Goal: Task Accomplishment & Management: Use online tool/utility

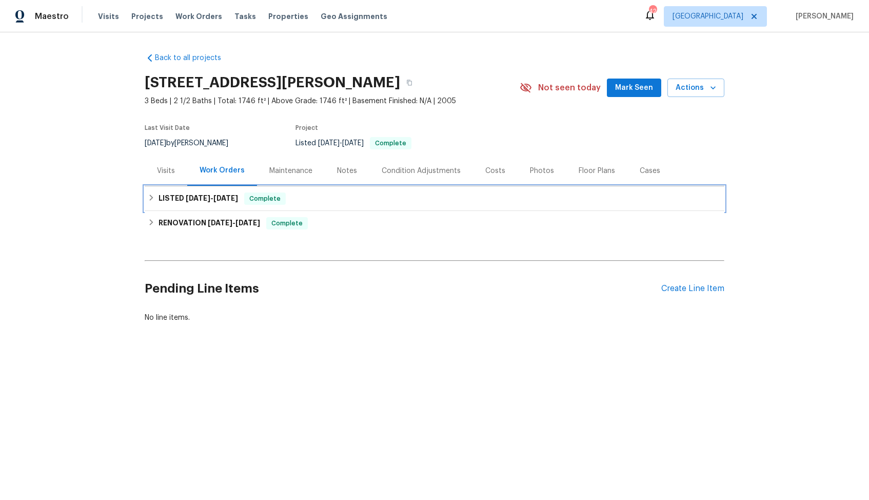
click at [350, 198] on div "LISTED [DATE] - [DATE] Complete" at bounding box center [435, 198] width 574 height 12
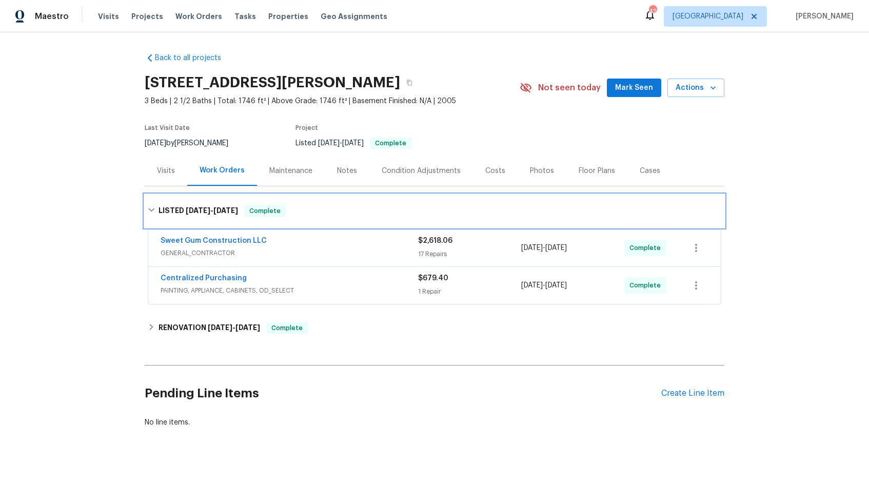
click at [360, 210] on div "LISTED [DATE] - [DATE] Complete" at bounding box center [435, 211] width 574 height 12
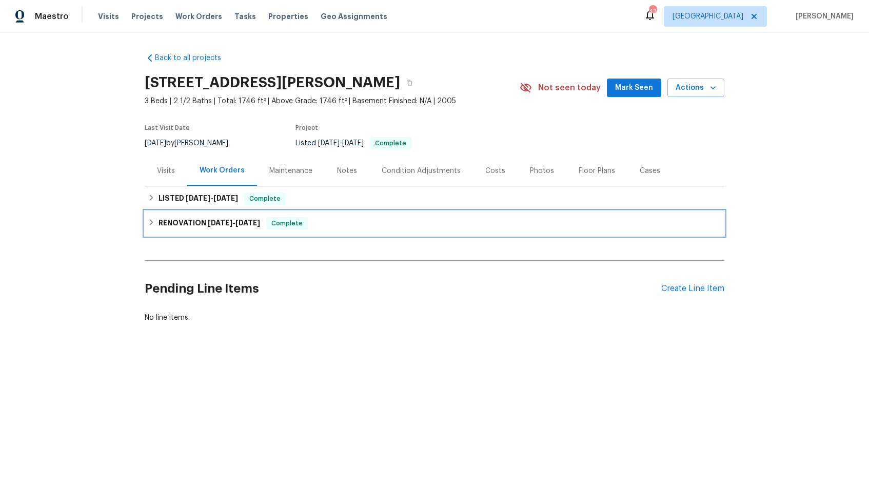
click at [349, 230] on div "RENOVATION [DATE] - [DATE] Complete" at bounding box center [435, 223] width 580 height 25
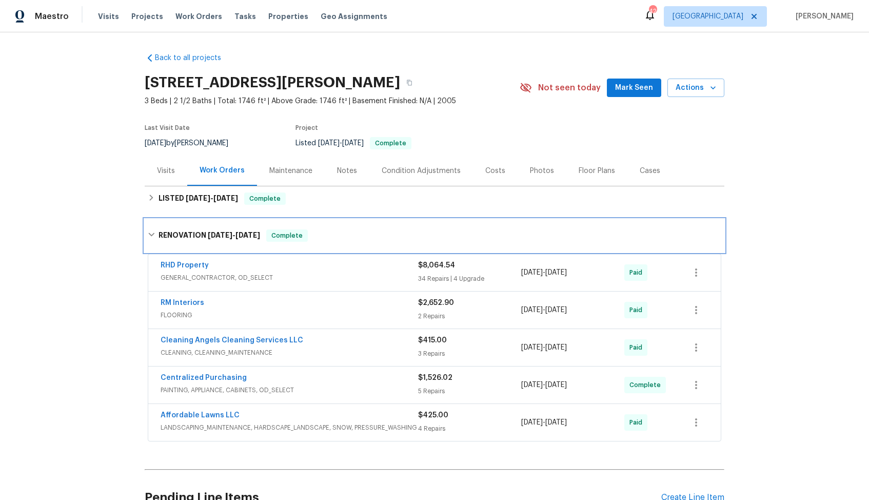
click at [360, 232] on div "RENOVATION [DATE] - [DATE] Complete" at bounding box center [435, 235] width 574 height 12
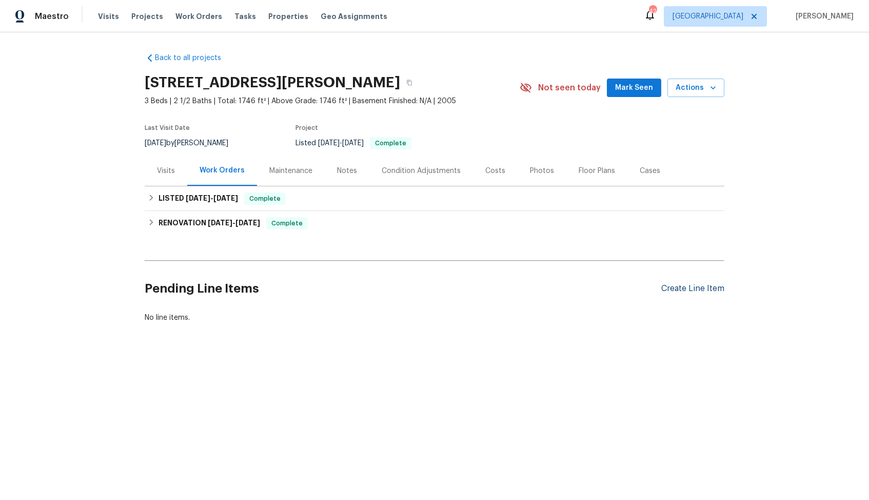
click at [688, 287] on div "Create Line Item" at bounding box center [692, 289] width 63 height 10
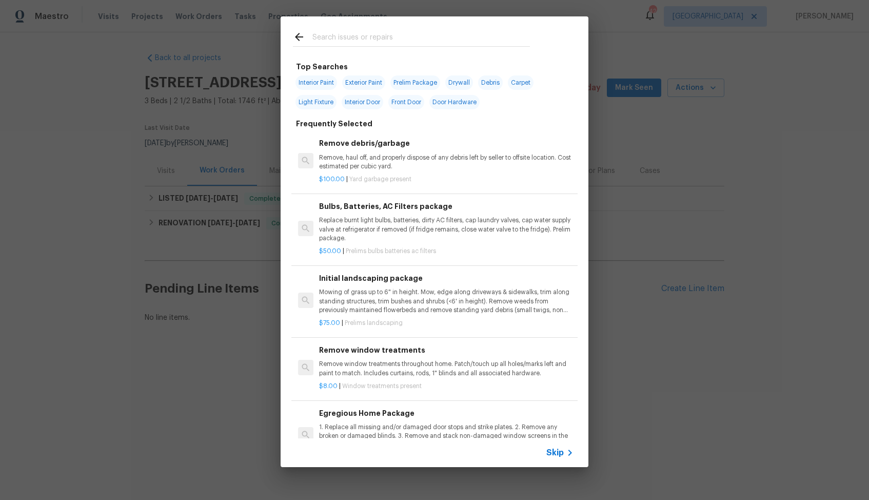
click at [378, 35] on input "text" at bounding box center [421, 38] width 218 height 15
type input "debri"
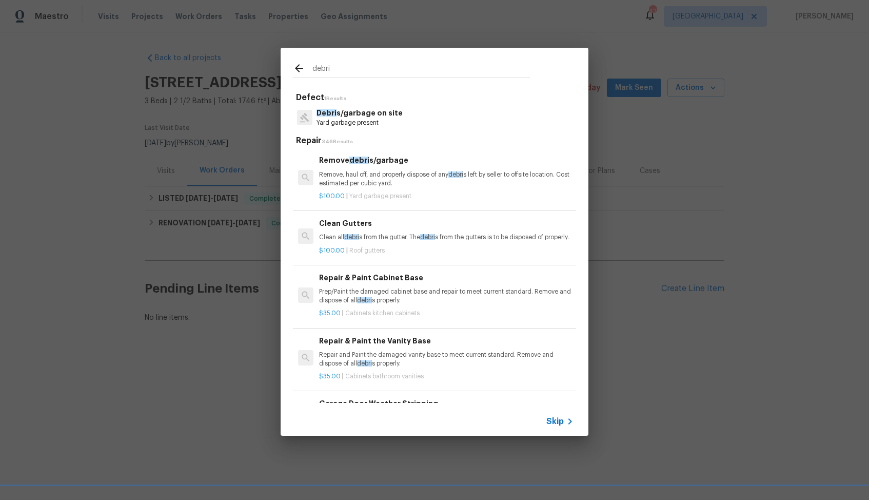
click at [348, 175] on p "Remove, haul off, and properly dispose of any debri s left by seller to offsite…" at bounding box center [446, 178] width 254 height 17
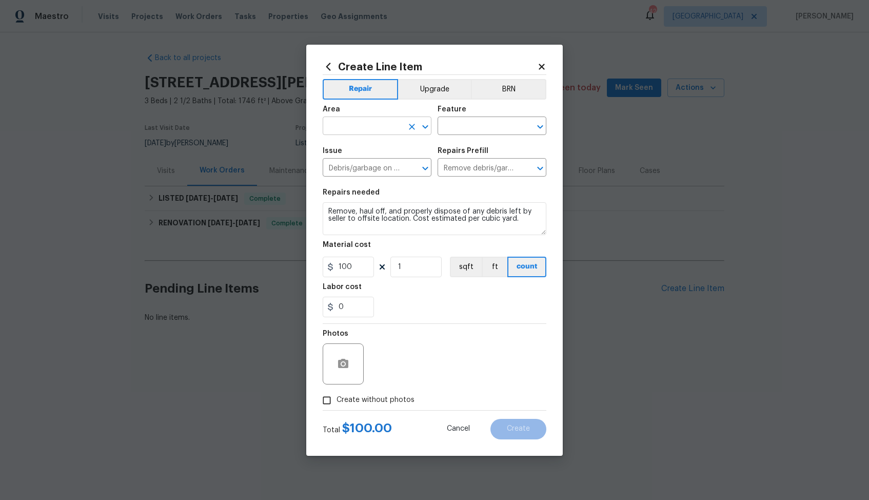
click at [353, 125] on input "text" at bounding box center [363, 127] width 80 height 16
click at [336, 170] on li "Interior Overall" at bounding box center [377, 166] width 109 height 17
type input "Interior Overall"
click at [478, 122] on input "text" at bounding box center [478, 127] width 80 height 16
click at [461, 172] on li "Initial Clean" at bounding box center [492, 174] width 109 height 17
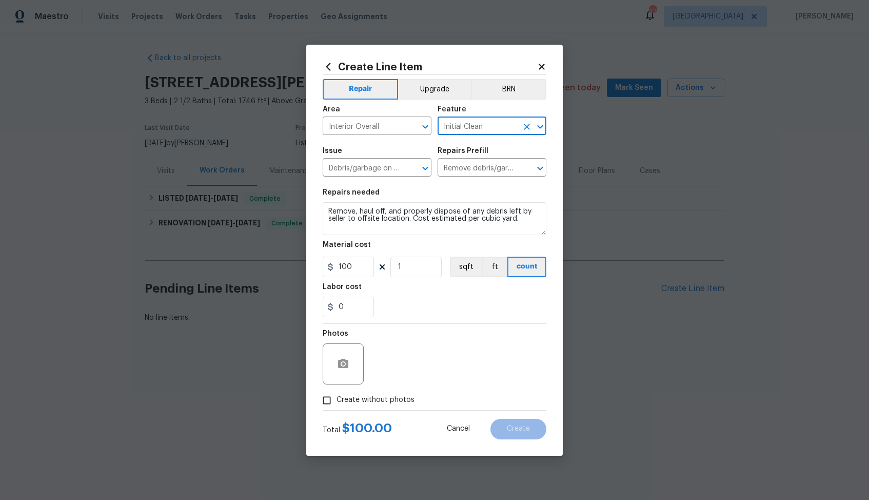
type input "Initial Clean"
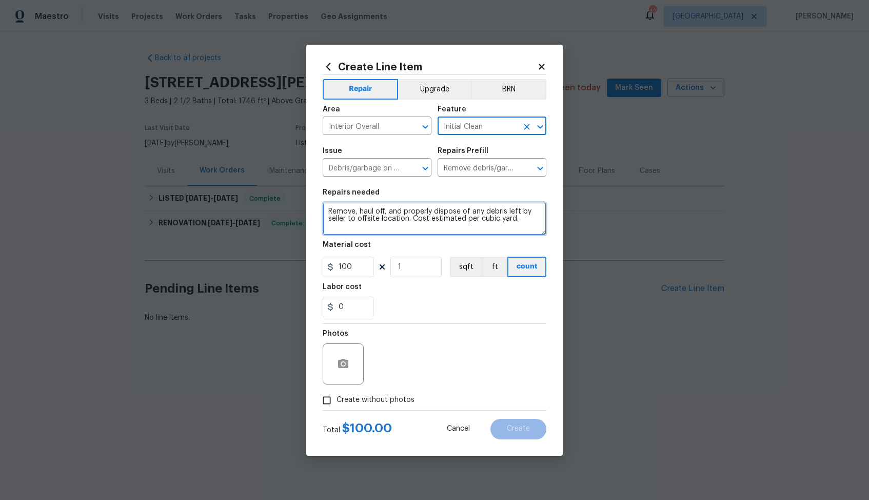
click at [414, 214] on textarea "Remove, haul off, and properly dispose of any debris left by seller to offsite …" at bounding box center [435, 218] width 224 height 33
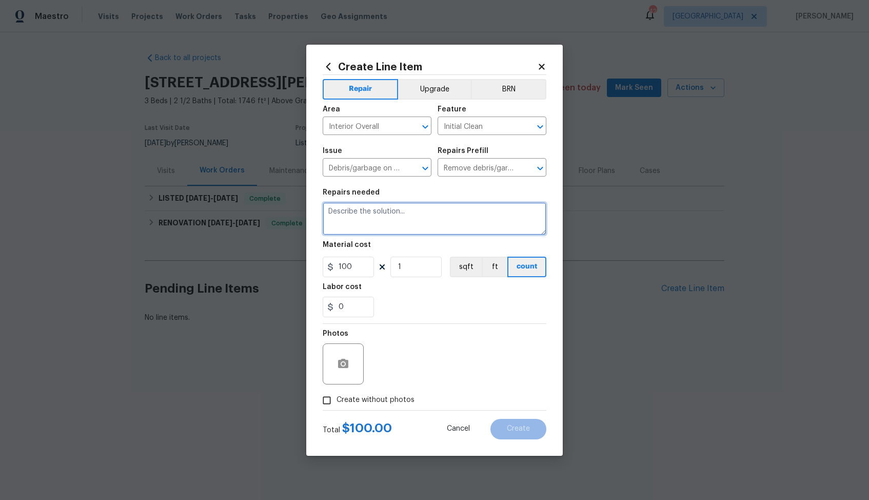
click at [368, 219] on textarea at bounding box center [435, 218] width 224 height 33
click at [356, 221] on textarea at bounding box center [435, 218] width 224 height 33
paste textarea "The next door neighbor called this morning to complain about the foliage and so…"
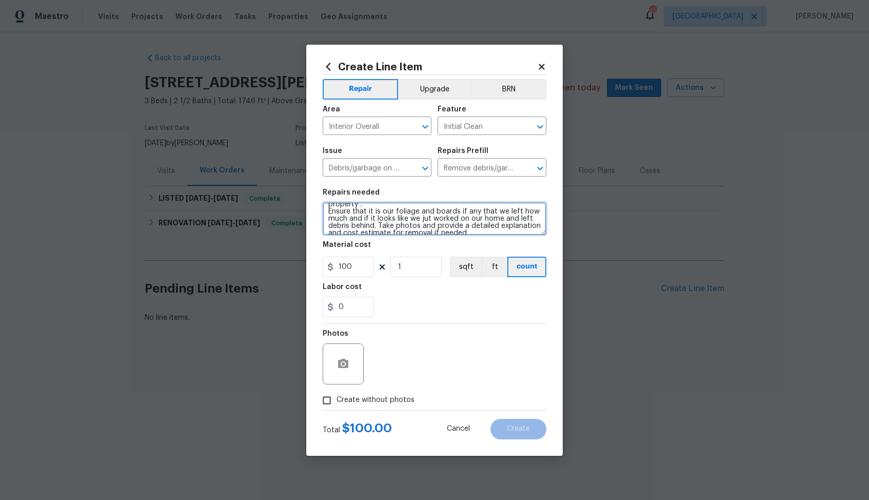
scroll to position [29, 0]
type textarea "The next door neighbor called this morning to complain about the foliage and so…"
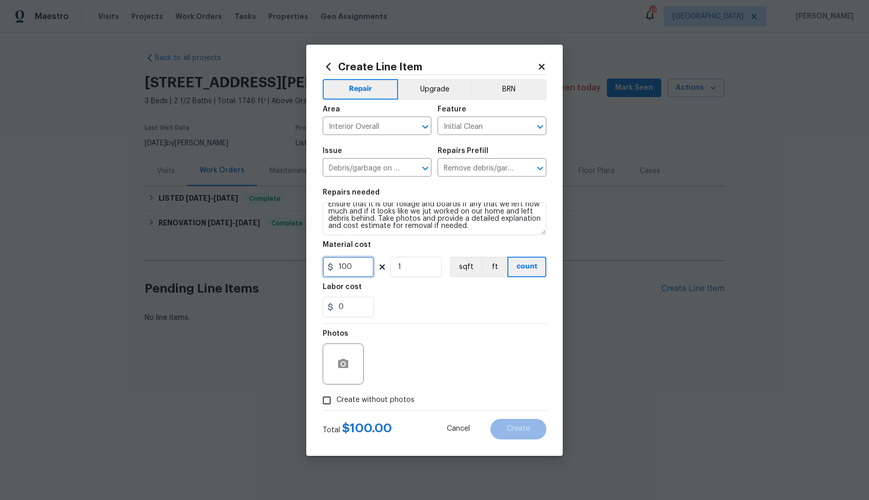
click at [351, 269] on input "100" at bounding box center [348, 267] width 51 height 21
type input "75"
click at [332, 397] on input "Create without photos" at bounding box center [326, 399] width 19 height 19
checkbox input "true"
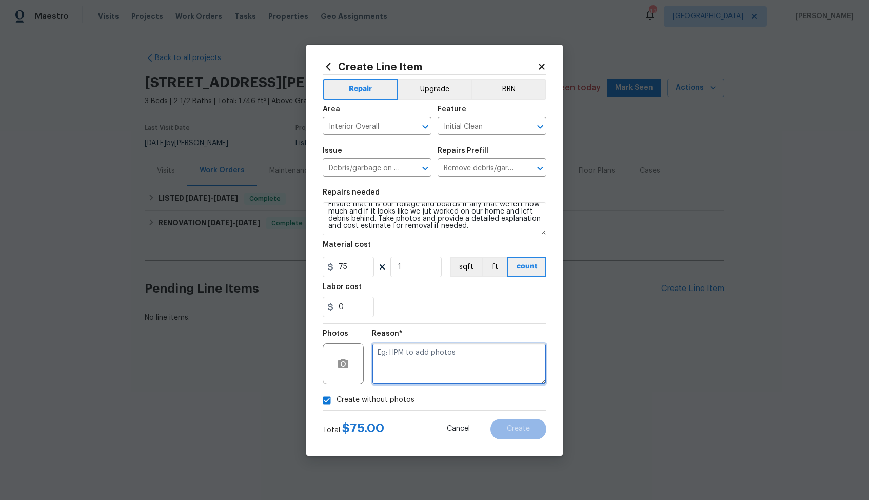
click at [464, 364] on textarea at bounding box center [459, 363] width 174 height 41
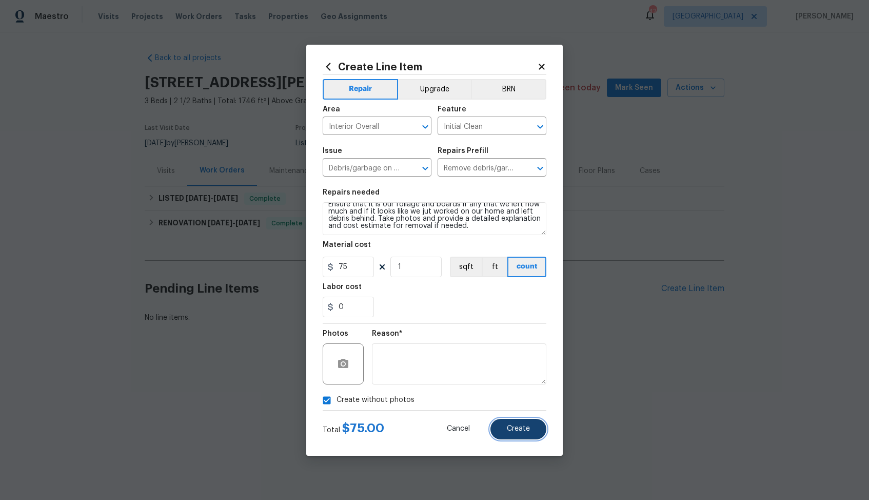
click at [518, 427] on span "Create" at bounding box center [518, 429] width 23 height 8
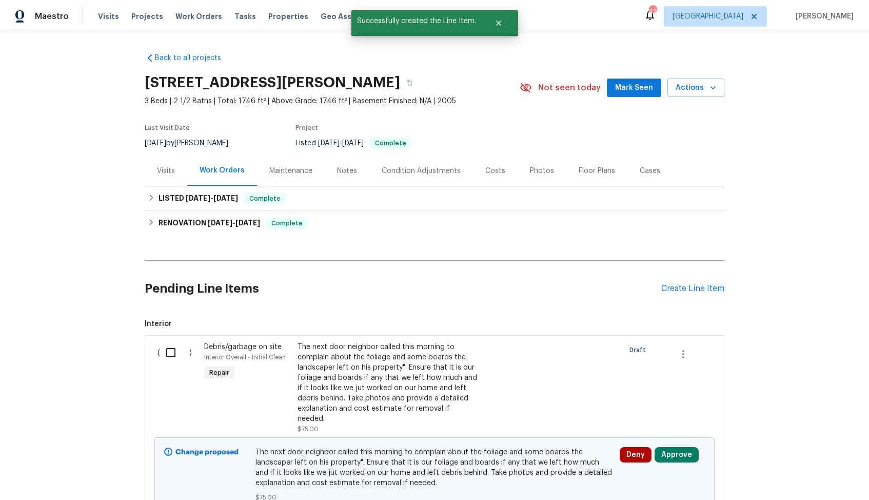
click at [169, 349] on input "checkbox" at bounding box center [174, 353] width 29 height 22
checkbox input "true"
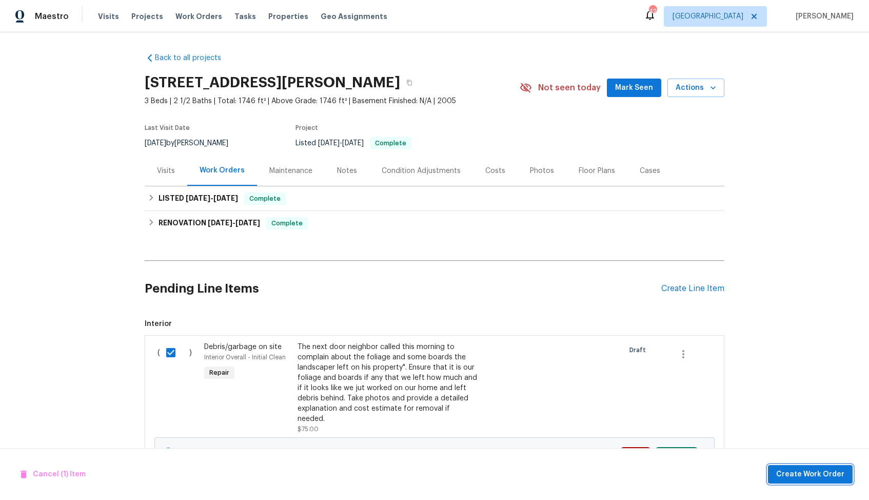
click at [802, 471] on span "Create Work Order" at bounding box center [810, 474] width 68 height 13
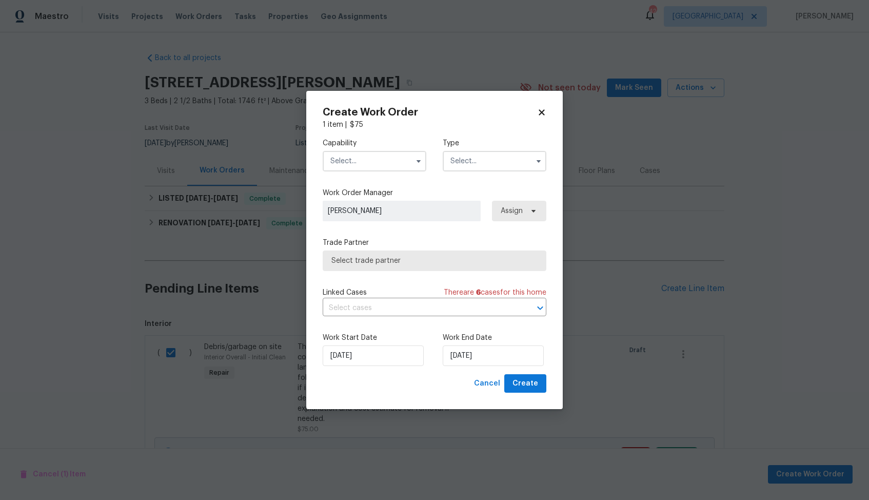
click at [366, 168] on input "text" at bounding box center [375, 161] width 104 height 21
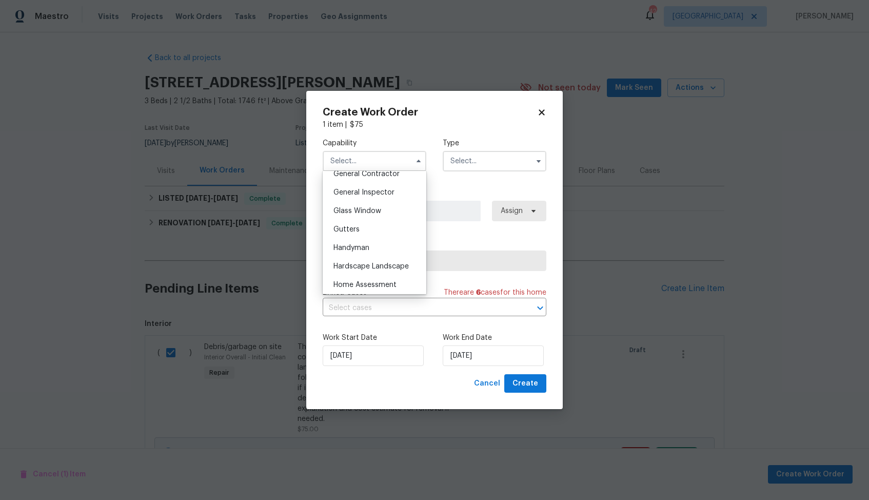
scroll to position [506, 0]
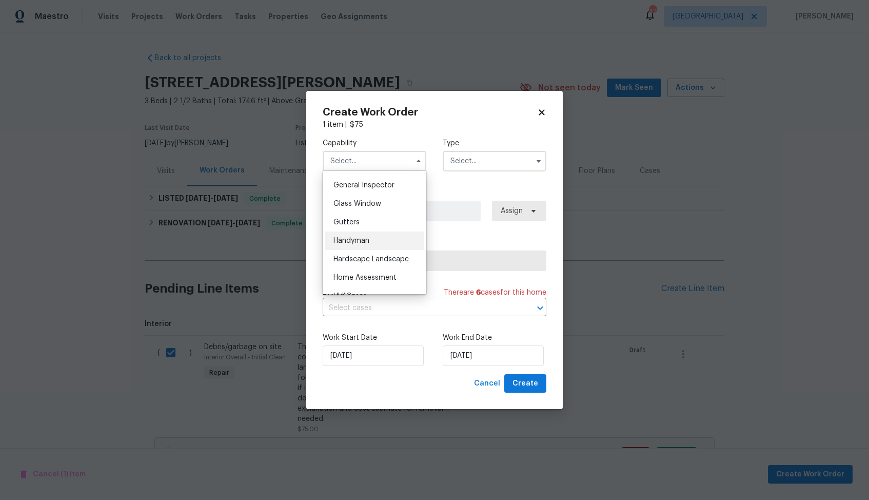
click at [360, 239] on span "Handyman" at bounding box center [351, 240] width 36 height 7
type input "Handyman"
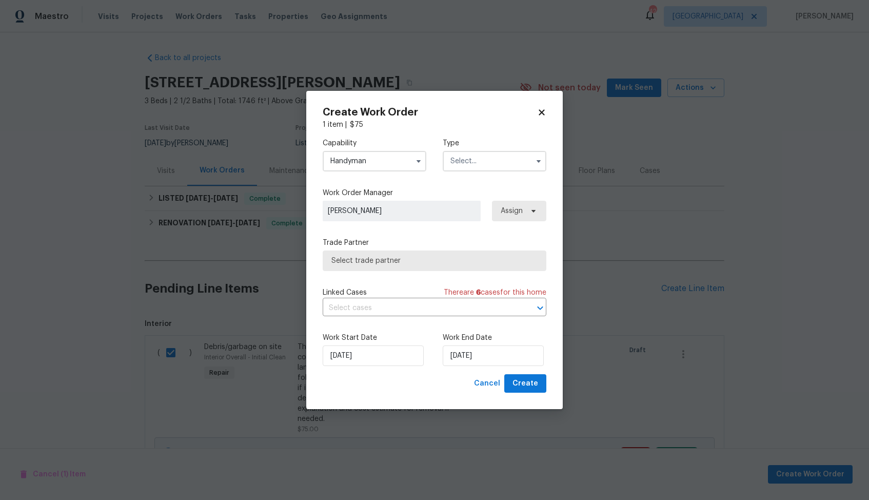
click at [495, 158] on input "text" at bounding box center [495, 161] width 104 height 21
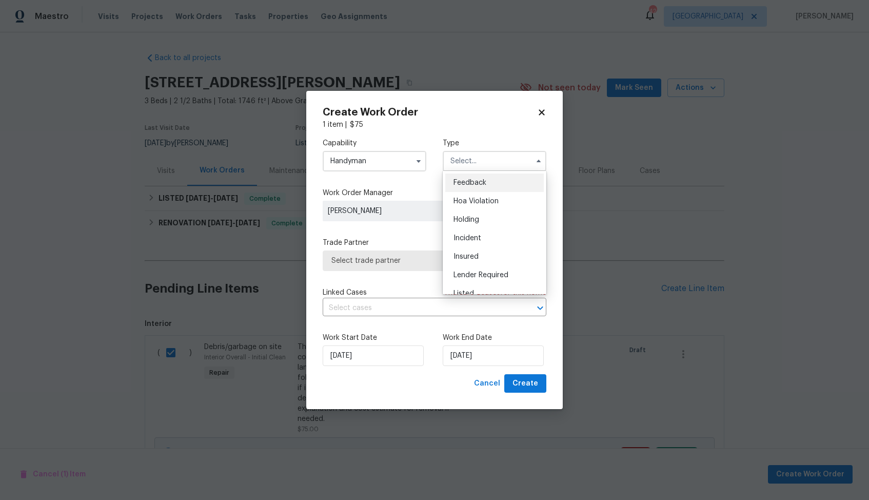
click at [479, 183] on span "Feedback" at bounding box center [470, 182] width 33 height 7
type input "Feedback"
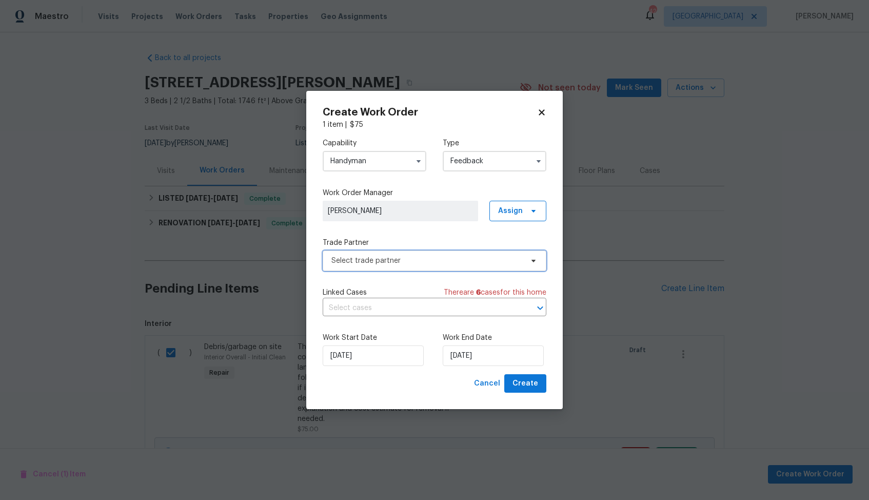
click at [418, 257] on span "Select trade partner" at bounding box center [426, 260] width 191 height 10
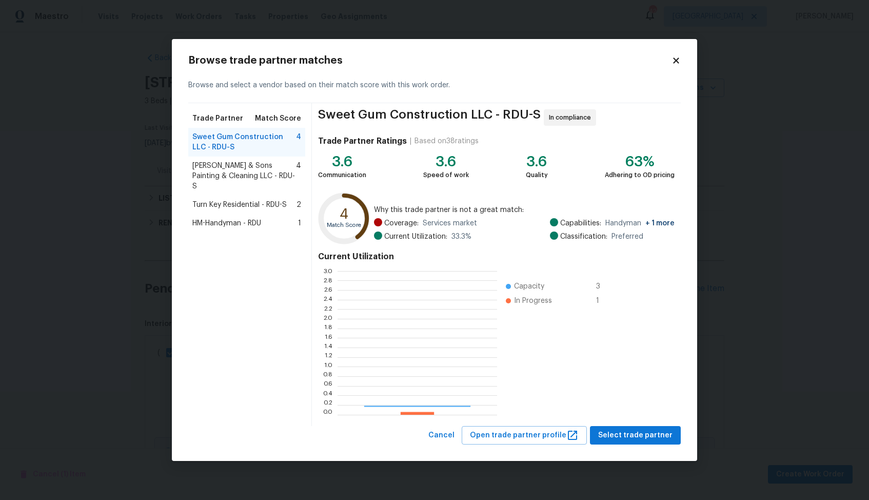
scroll to position [144, 160]
click at [230, 167] on span "[PERSON_NAME] & Sons Painting & Cleaning LLC - RDU-S" at bounding box center [244, 176] width 104 height 31
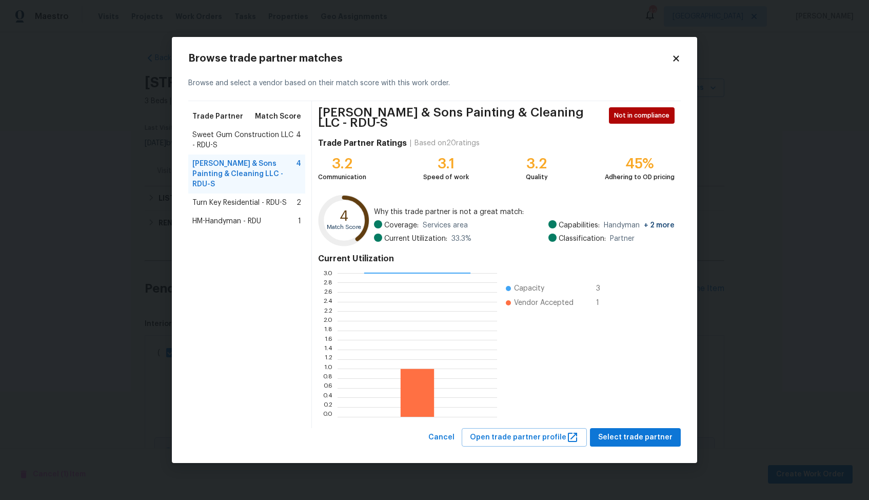
click at [243, 146] on span "Sweet Gum Construction LLC - RDU-S" at bounding box center [244, 140] width 104 height 21
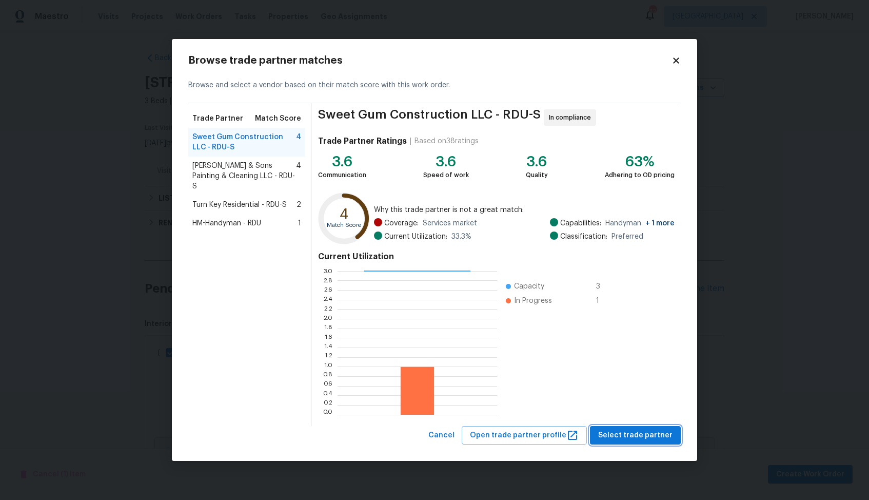
click at [645, 436] on span "Select trade partner" at bounding box center [635, 435] width 74 height 13
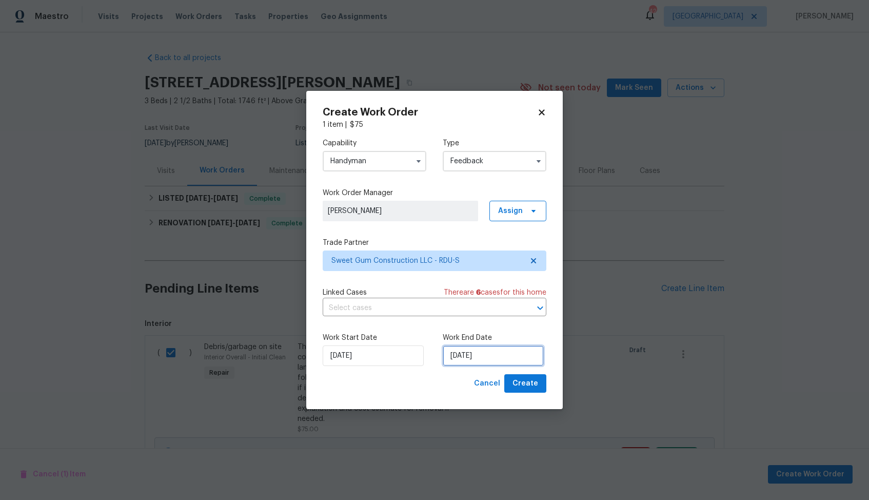
click at [451, 362] on input "[DATE]" at bounding box center [493, 355] width 101 height 21
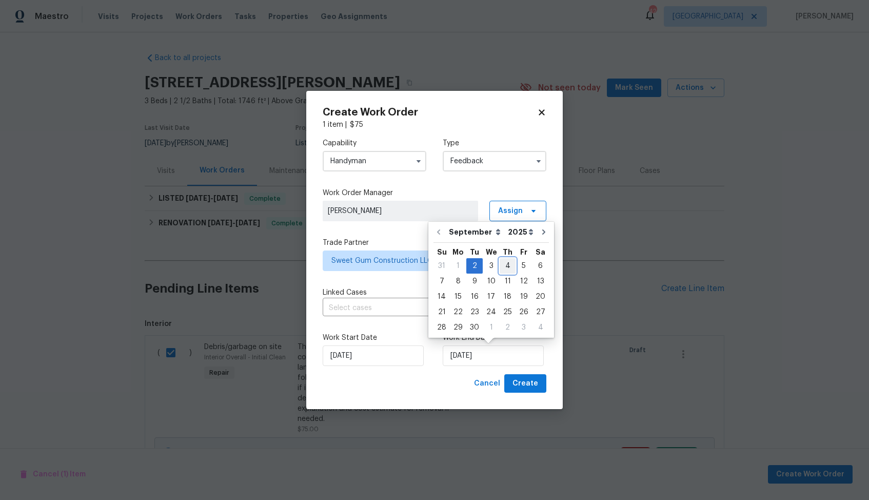
click at [506, 265] on div "4" at bounding box center [508, 266] width 16 height 14
type input "[DATE]"
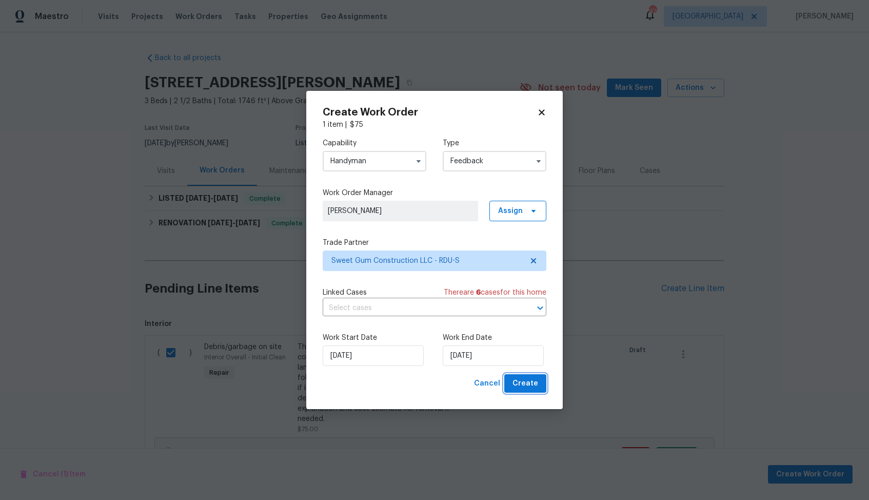
click at [520, 383] on span "Create" at bounding box center [526, 383] width 26 height 13
checkbox input "false"
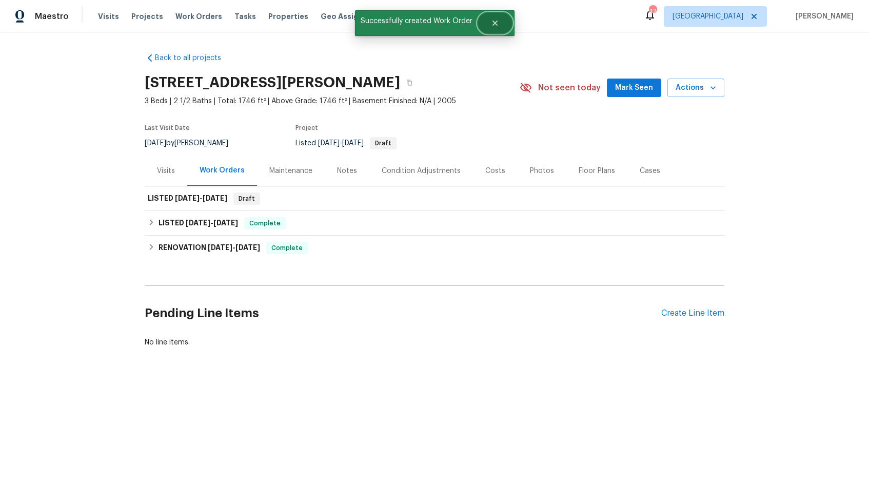
click at [491, 23] on icon "Close" at bounding box center [495, 23] width 8 height 8
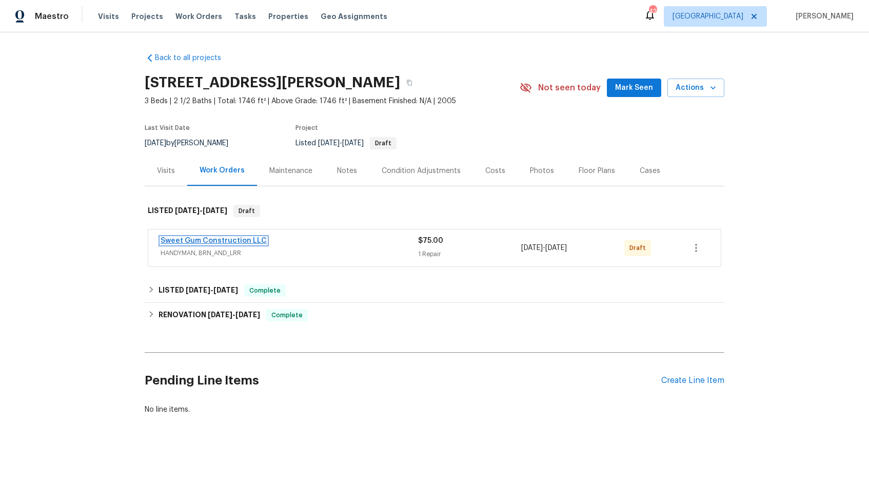
click at [187, 240] on link "Sweet Gum Construction LLC" at bounding box center [214, 240] width 106 height 7
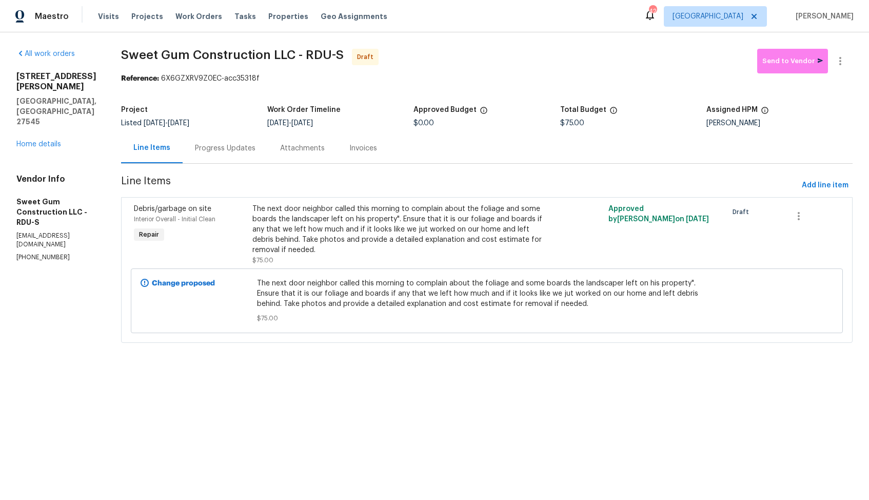
click at [242, 149] on div "Progress Updates" at bounding box center [225, 148] width 61 height 10
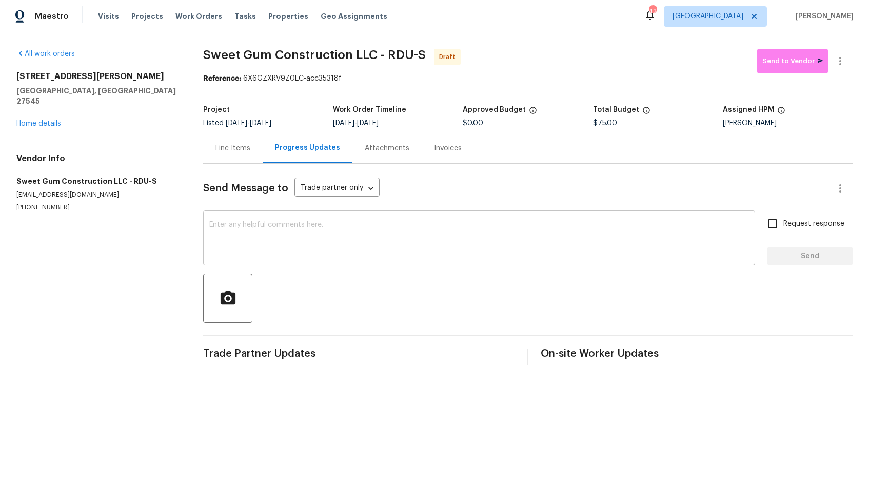
click at [216, 253] on textarea at bounding box center [479, 239] width 540 height 36
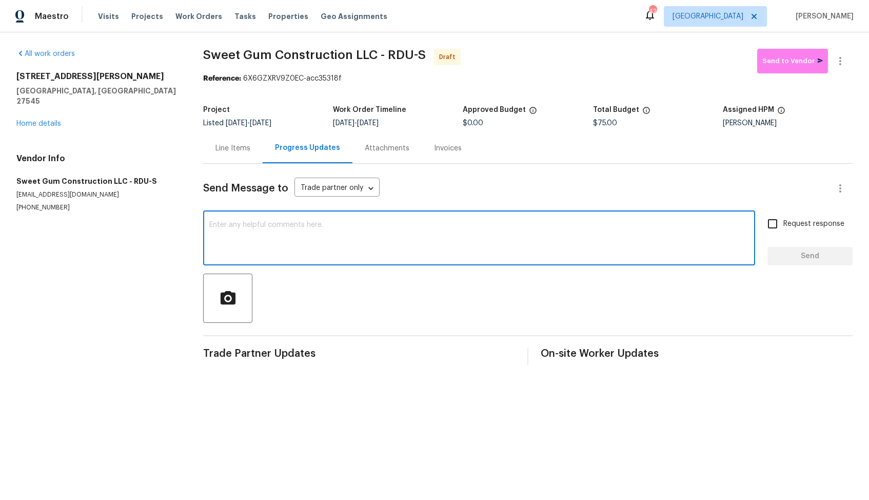
click at [361, 228] on textarea at bounding box center [479, 239] width 540 height 36
paste textarea "Hi, this is Arvind with Opendoor. I’m confirming you received the WO for the pr…"
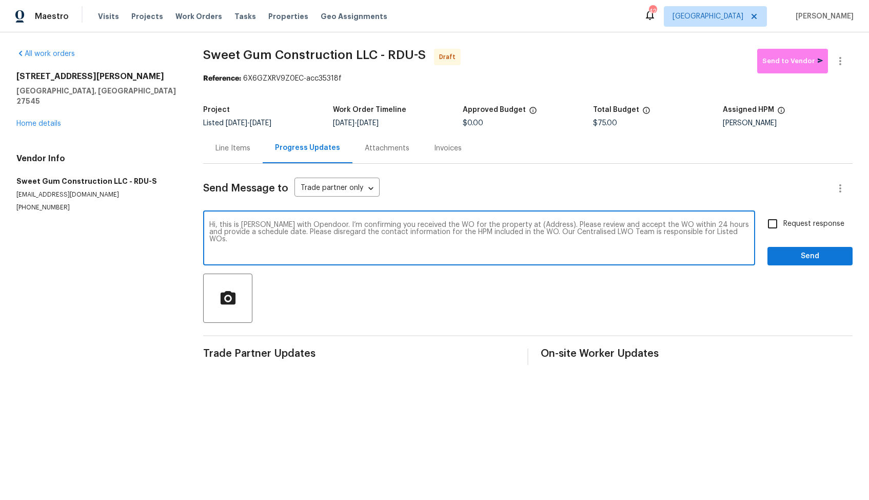
drag, startPoint x: 537, startPoint y: 224, endPoint x: 502, endPoint y: 226, distance: 34.9
click at [501, 226] on textarea "Hi, this is Arvind with Opendoor. I’m confirming you received the WO for the pr…" at bounding box center [479, 239] width 540 height 36
click at [520, 224] on textarea "Hi, this is Arvind with Opendoor. I’m confirming you received the WO for the pr…" at bounding box center [479, 239] width 540 height 36
drag, startPoint x: 538, startPoint y: 226, endPoint x: 506, endPoint y: 225, distance: 31.8
click at [505, 225] on textarea "Hi, this is Arvind with Opendoor. I’m confirming you received the WO for the pr…" at bounding box center [479, 239] width 540 height 36
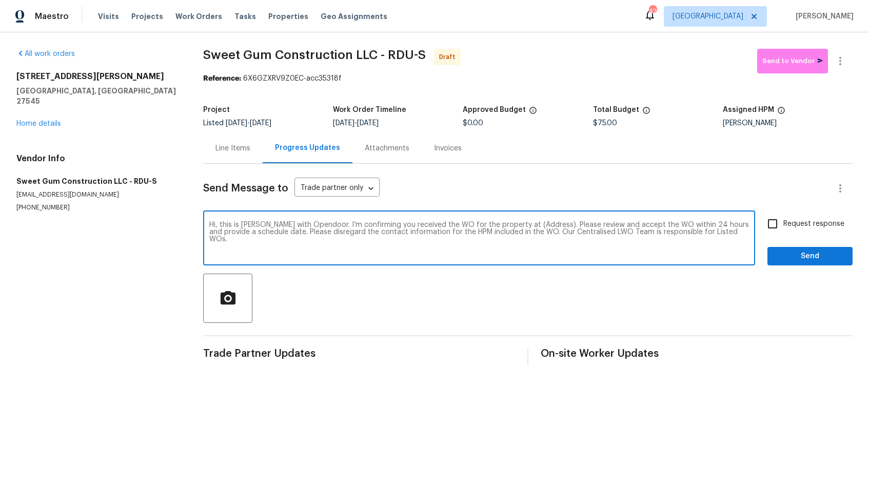
paste textarea "[STREET_ADDRESS][PERSON_NAME]"
type textarea "Hi, this is Arvind with Opendoor. I’m confirming you received the WO for the pr…"
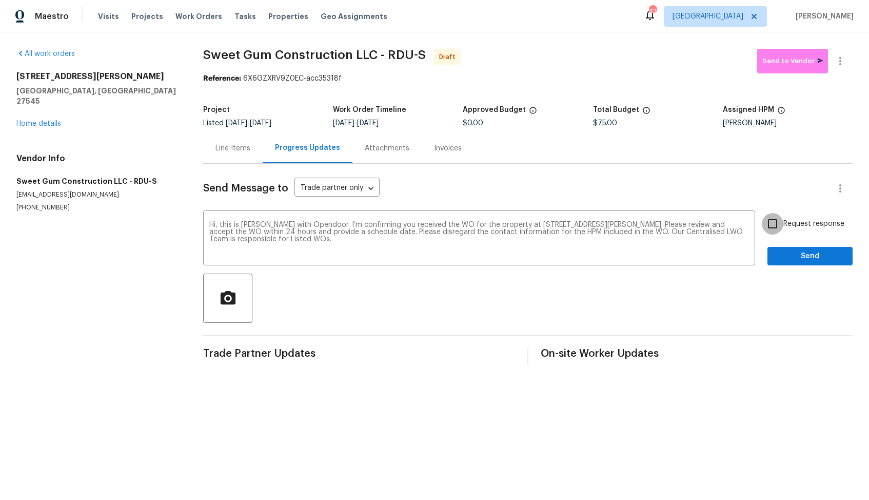
click at [770, 222] on input "Request response" at bounding box center [773, 224] width 22 height 22
checkbox input "true"
click at [803, 253] on span "Send" at bounding box center [810, 256] width 69 height 13
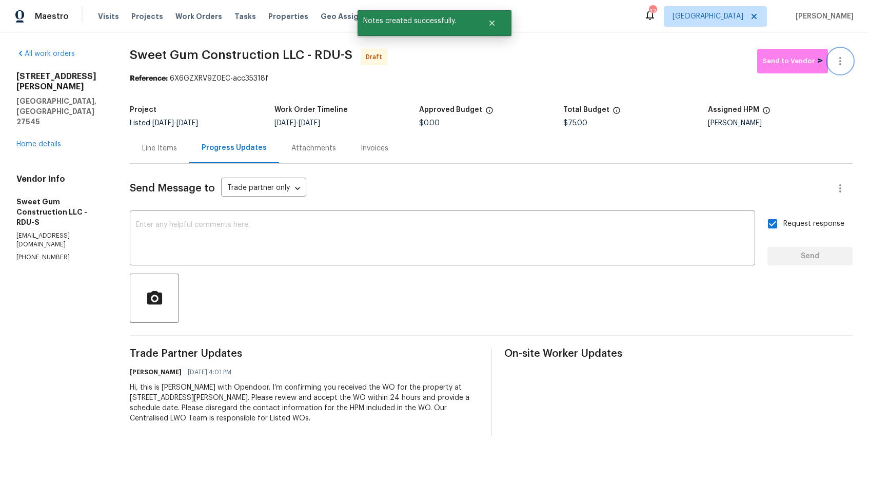
click at [841, 60] on icon "button" at bounding box center [840, 61] width 12 height 12
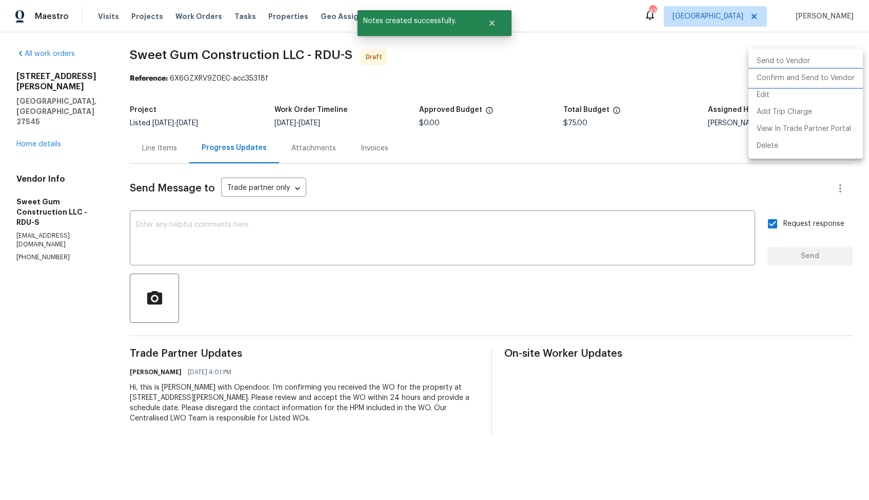
click at [806, 79] on li "Confirm and Send to Vendor" at bounding box center [805, 78] width 114 height 17
click at [548, 74] on div at bounding box center [434, 250] width 869 height 500
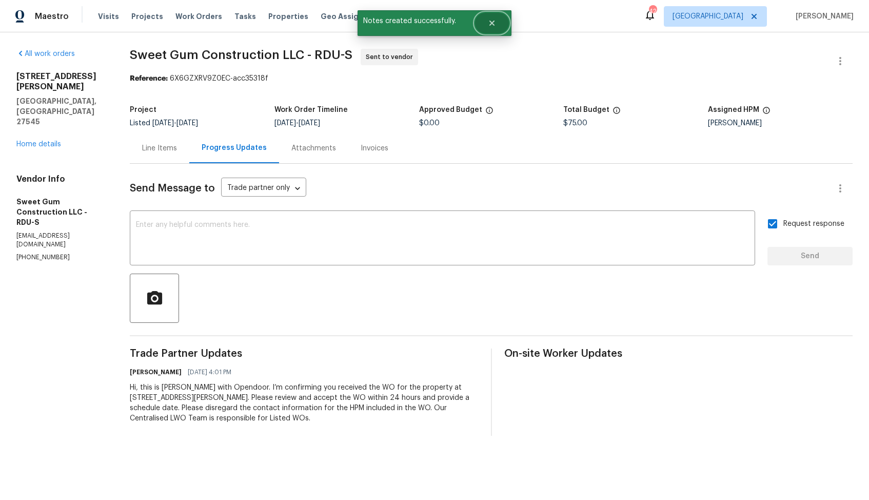
click at [490, 24] on icon "Close" at bounding box center [491, 23] width 5 height 5
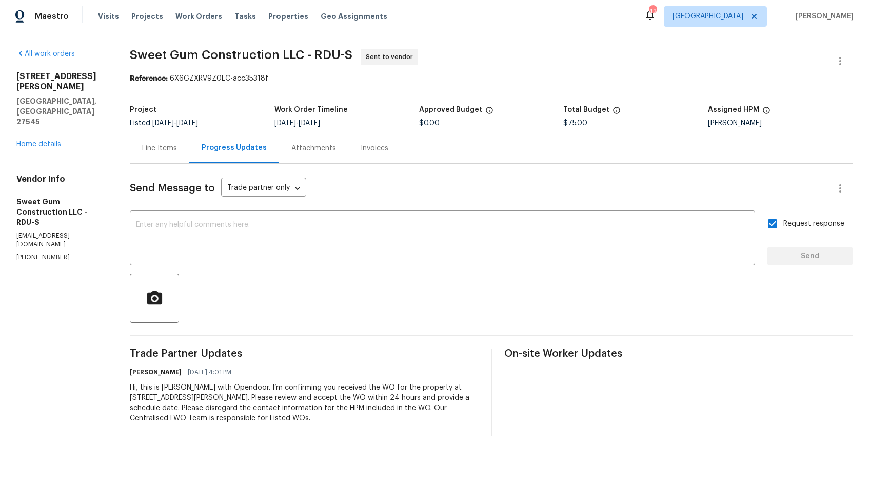
click at [235, 57] on span "Sweet Gum Construction LLC - RDU-S" at bounding box center [241, 55] width 223 height 12
copy span "Sweet Gum Construction LLC - RDU-S"
click at [613, 73] on span "Sweet Gum Construction LLC - RDU-S Sent to vendor" at bounding box center [479, 61] width 698 height 25
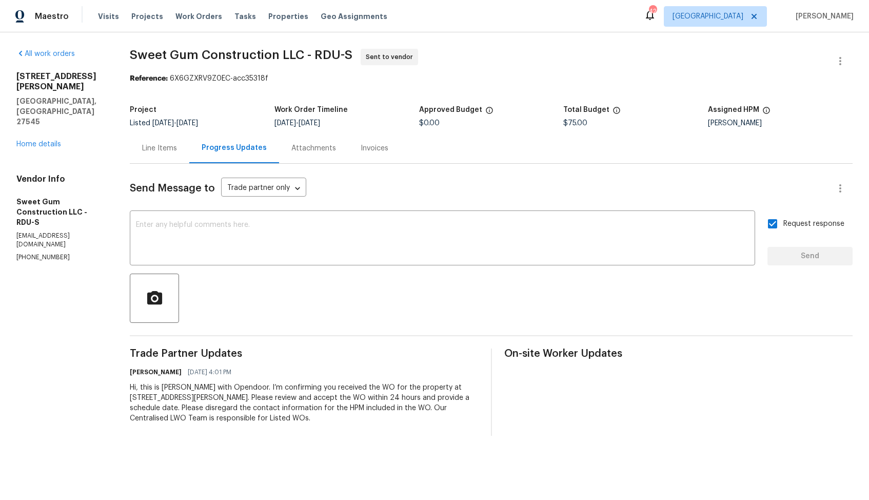
click at [381, 85] on section "Sweet Gum Construction LLC - RDU-S Sent to vendor Reference: 6X6GZXRV9Z0EC-acc3…" at bounding box center [491, 242] width 723 height 387
click at [366, 71] on span "Sweet Gum Construction LLC - RDU-S Sent to vendor" at bounding box center [479, 61] width 698 height 25
drag, startPoint x: 186, startPoint y: 80, endPoint x: 287, endPoint y: 81, distance: 101.1
click at [287, 82] on div "Reference: 6X6GZXRV9Z0EC-acc35318f" at bounding box center [491, 78] width 723 height 10
copy div "6X6GZXRV9Z0EC-acc35318f"
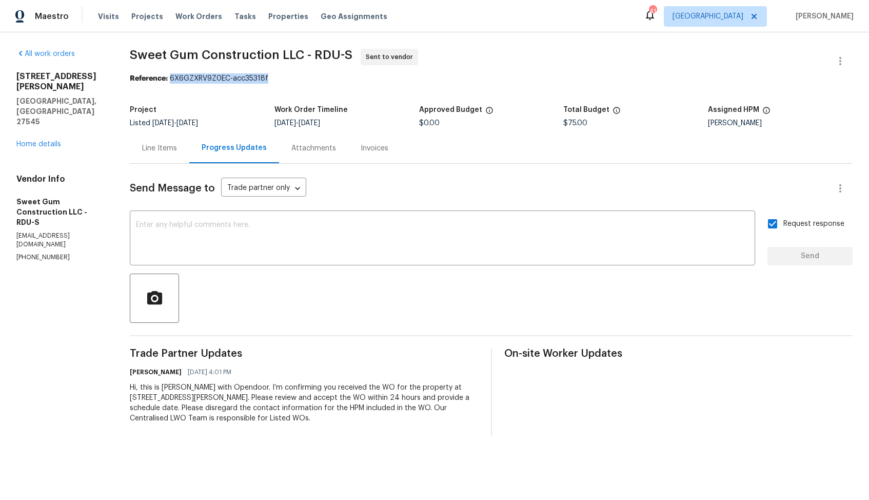
click at [93, 74] on h2 "1157 Rutledge Landing Dr" at bounding box center [60, 81] width 89 height 21
click at [45, 141] on link "Home details" at bounding box center [38, 144] width 45 height 7
